Goal: Task Accomplishment & Management: Manage account settings

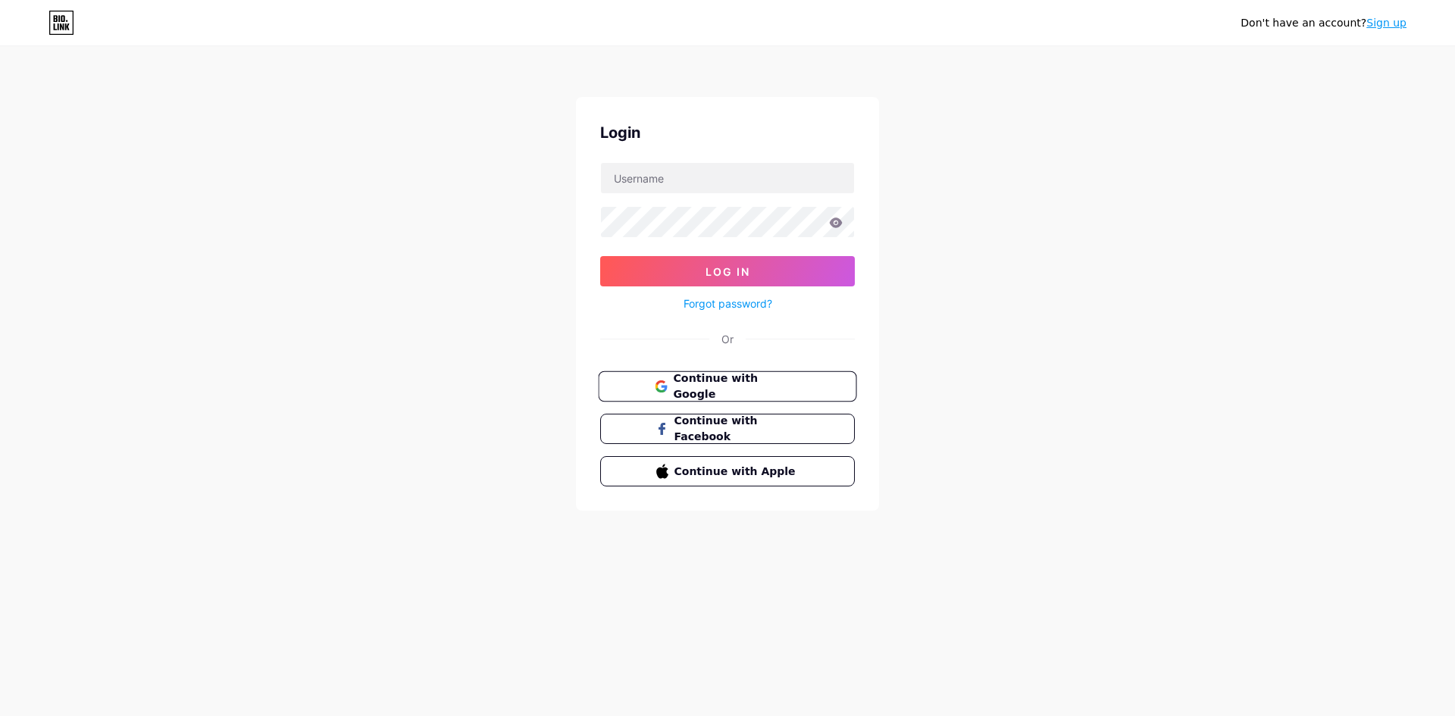
click at [687, 380] on span "Continue with Google" at bounding box center [736, 387] width 127 height 33
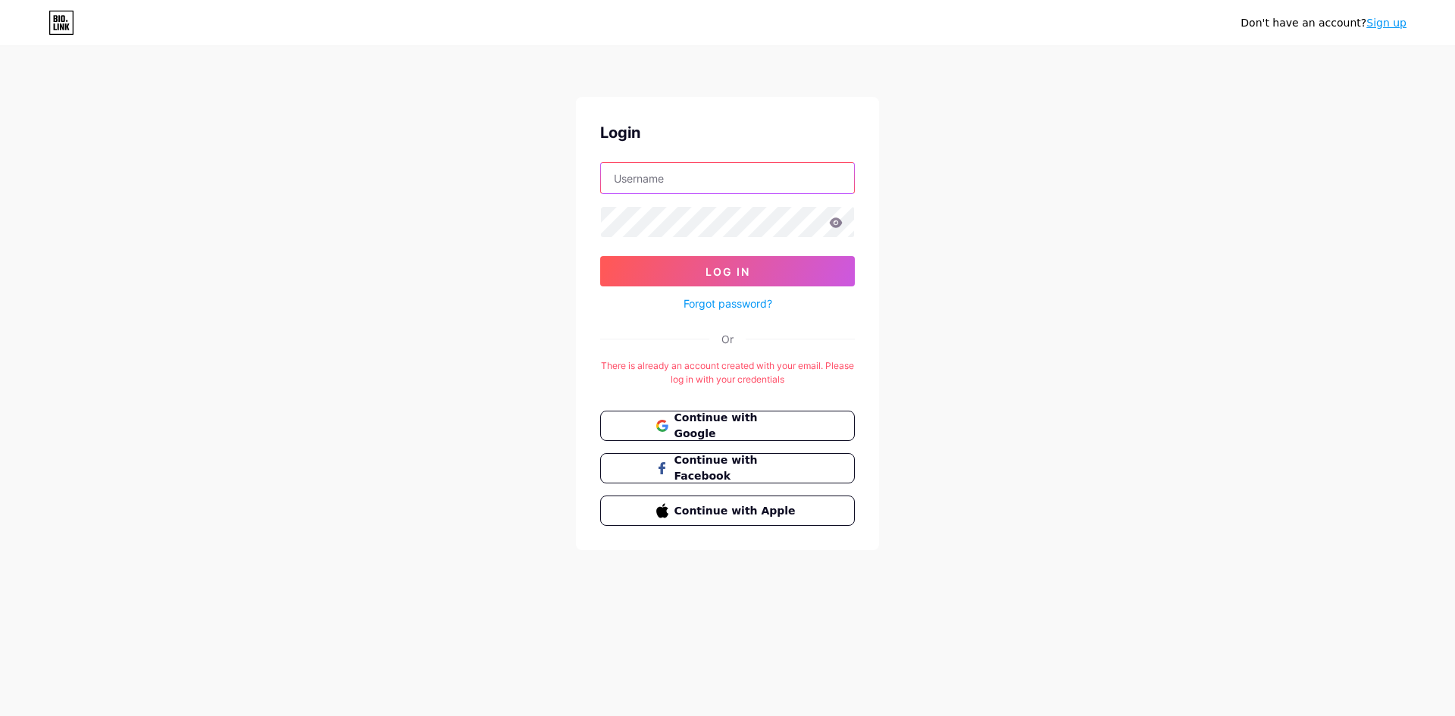
click at [633, 179] on input "text" at bounding box center [727, 178] width 253 height 30
type input "[EMAIL_ADDRESS][DOMAIN_NAME]"
click at [600, 256] on button "Log In" at bounding box center [727, 271] width 255 height 30
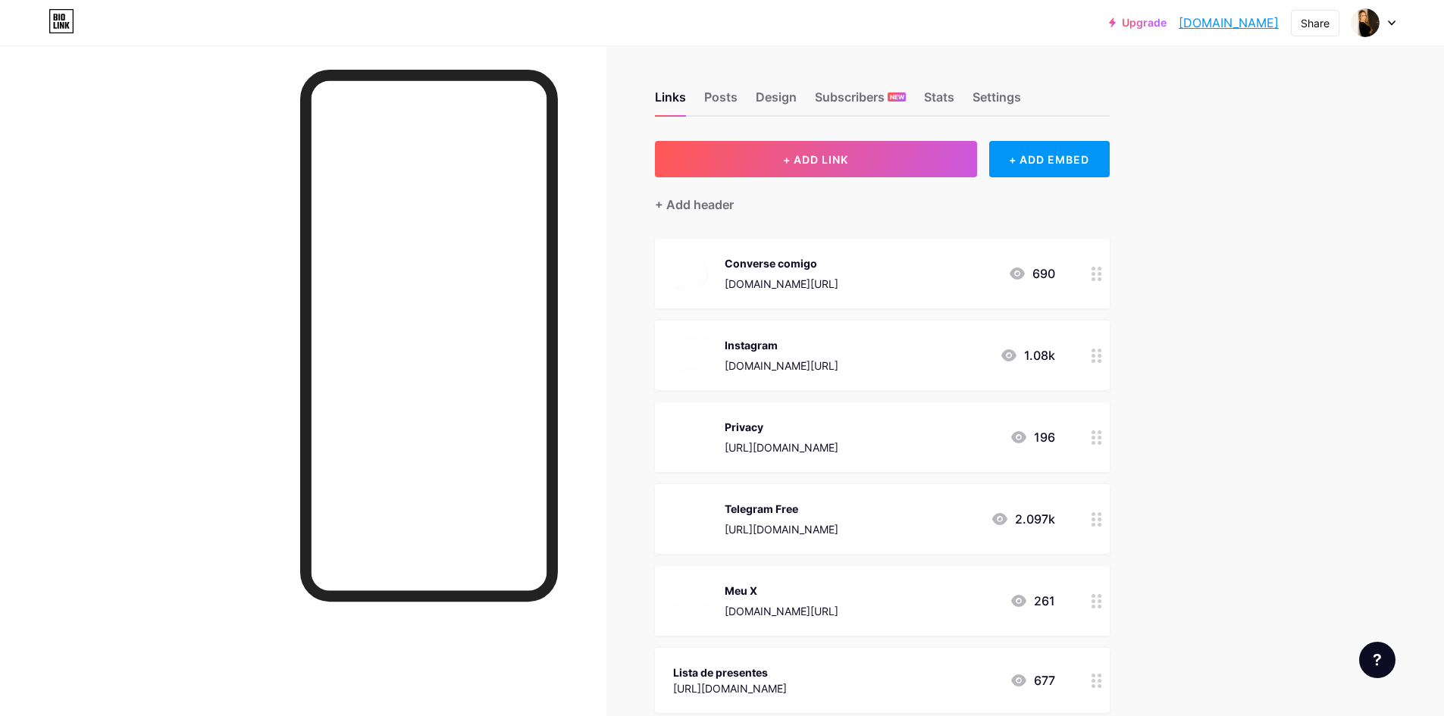
click at [1389, 28] on div at bounding box center [1373, 22] width 44 height 27
